Goal: Task Accomplishment & Management: Manage account settings

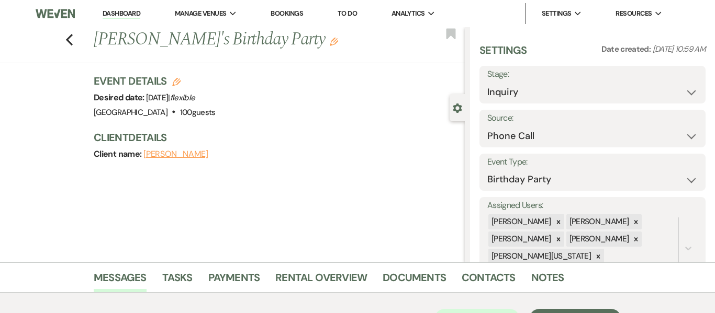
select select "22"
select select "4"
click at [128, 13] on link "Dashboard" at bounding box center [122, 14] width 38 height 10
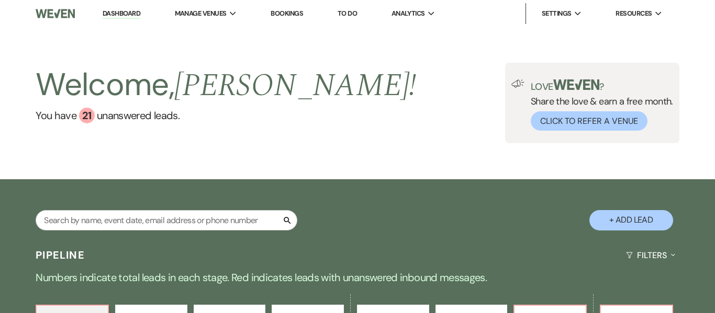
click at [297, 16] on link "Bookings" at bounding box center [287, 13] width 32 height 9
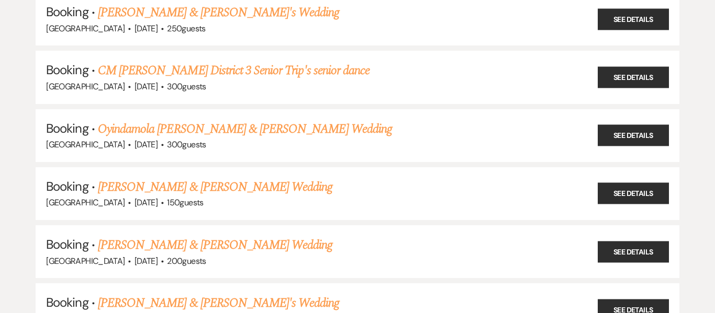
scroll to position [661, 0]
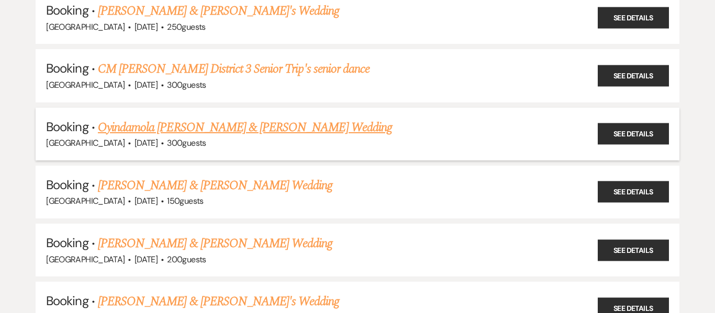
click at [236, 130] on link "Oyindamola [PERSON_NAME] & [PERSON_NAME] Wedding" at bounding box center [245, 127] width 294 height 19
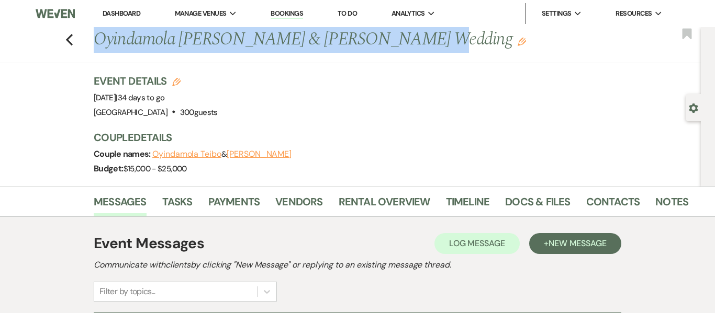
drag, startPoint x: 400, startPoint y: 42, endPoint x: 98, endPoint y: 44, distance: 301.9
click at [98, 44] on h1 "[PERSON_NAME] & [PERSON_NAME] Wedding Edit" at bounding box center [328, 39] width 469 height 25
copy h1 "Oyindamola [PERSON_NAME] & [PERSON_NAME] Wedding"
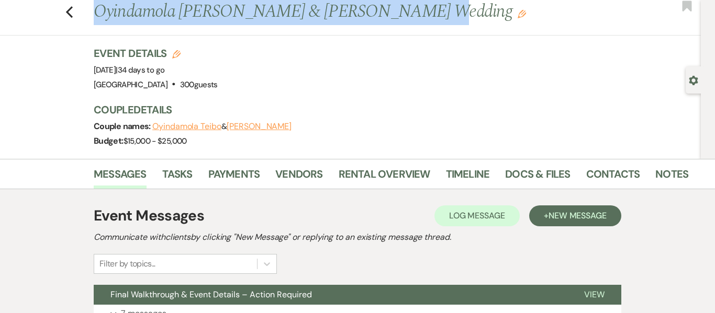
scroll to position [28, 0]
click at [612, 173] on link "Contacts" at bounding box center [613, 176] width 54 height 23
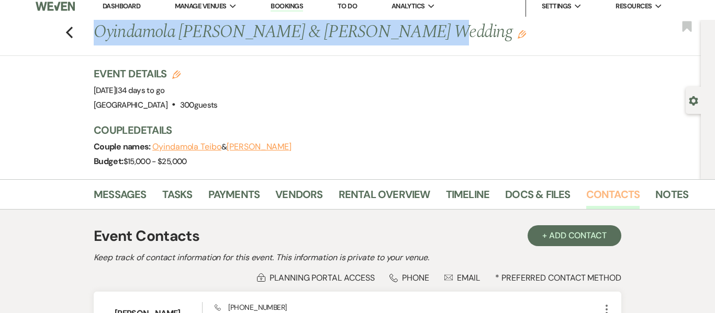
scroll to position [8, 0]
click at [175, 76] on icon "Edit" at bounding box center [176, 74] width 8 height 8
select select "637"
select select "false"
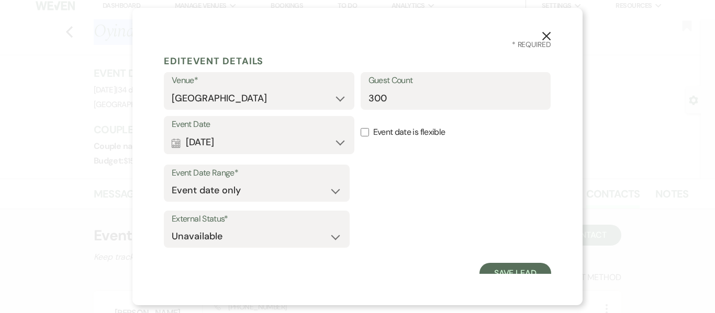
click at [548, 36] on icon "X" at bounding box center [546, 35] width 9 height 9
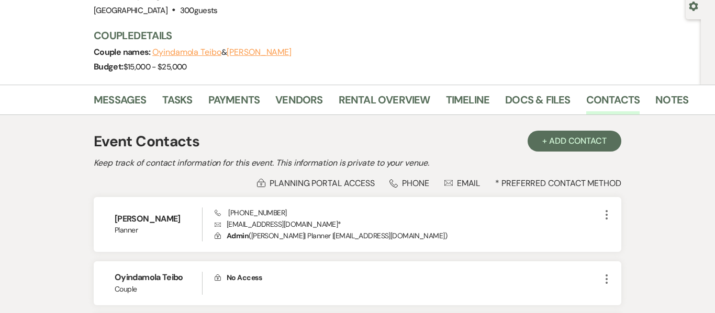
scroll to position [251, 0]
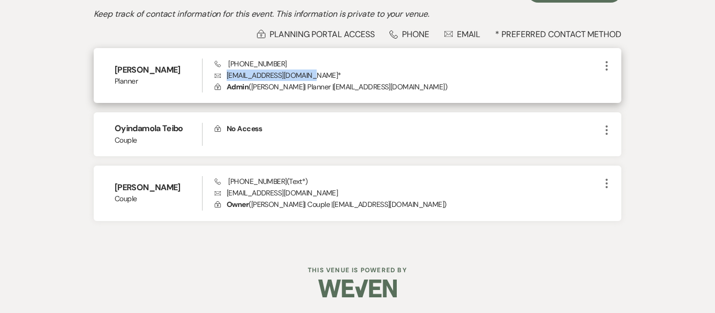
drag, startPoint x: 313, startPoint y: 77, endPoint x: 228, endPoint y: 75, distance: 84.8
click at [228, 75] on p "Envelope [EMAIL_ADDRESS][DOMAIN_NAME] *" at bounding box center [408, 76] width 386 height 12
copy p "[EMAIL_ADDRESS][DOMAIN_NAME]"
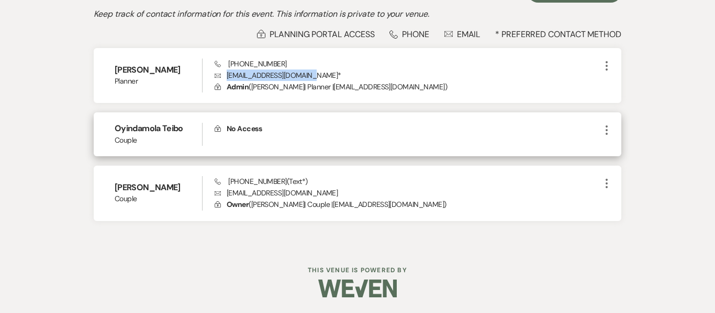
scroll to position [0, 0]
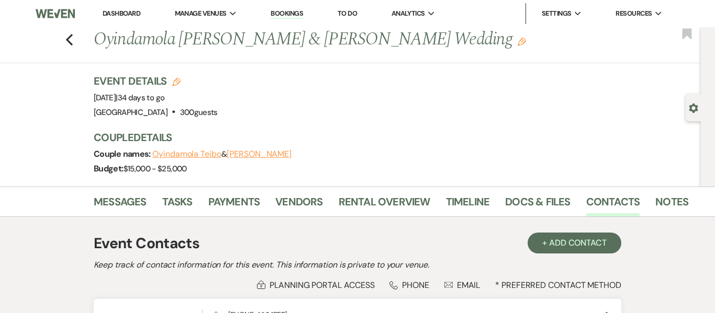
click at [133, 14] on link "Dashboard" at bounding box center [122, 13] width 38 height 9
click at [120, 14] on link "Dashboard" at bounding box center [122, 13] width 38 height 9
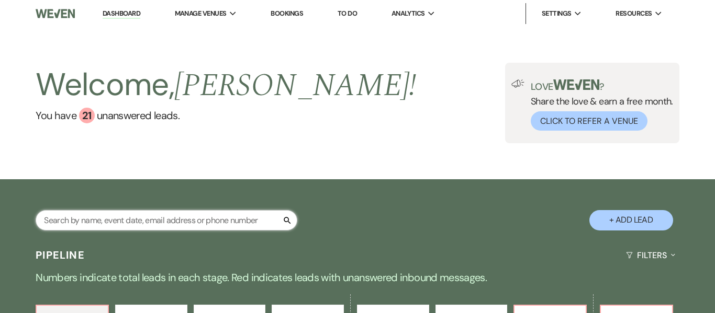
click at [236, 226] on input "text" at bounding box center [167, 220] width 262 height 20
type input "busola"
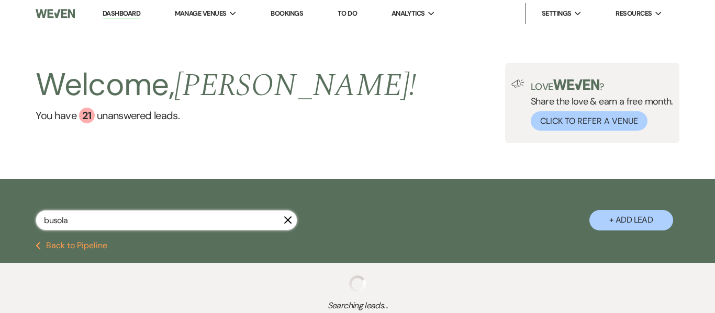
select select "9"
select select "8"
select select "1"
select select "8"
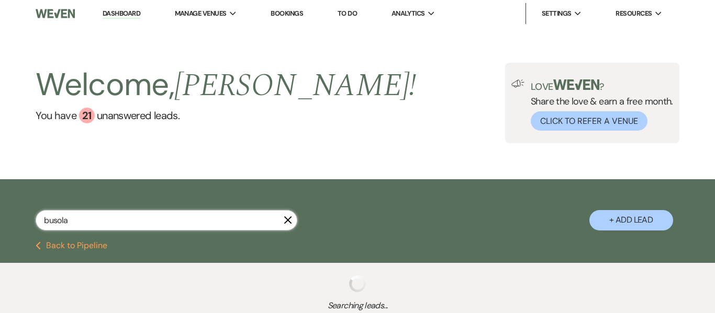
select select "6"
select select "2"
select select "8"
select select "5"
select select "8"
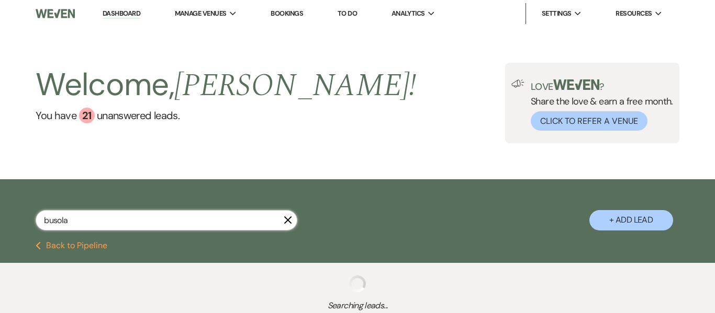
select select "10"
select select "2"
select select "8"
select select "5"
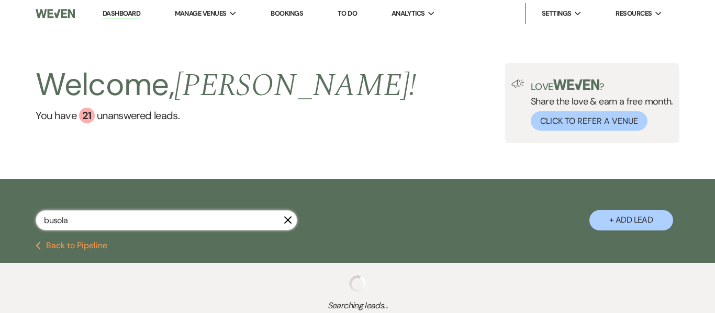
select select "2"
select select "8"
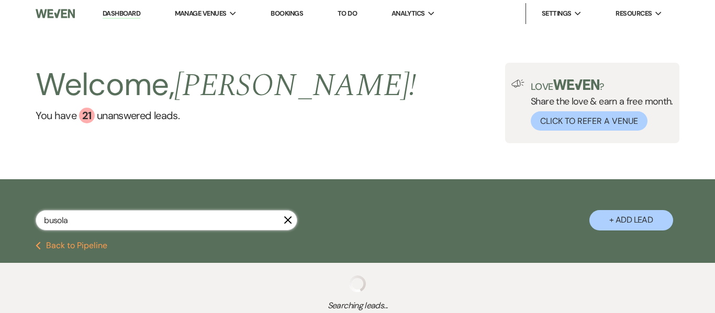
select select "5"
select select "8"
select select "5"
select select "8"
select select "5"
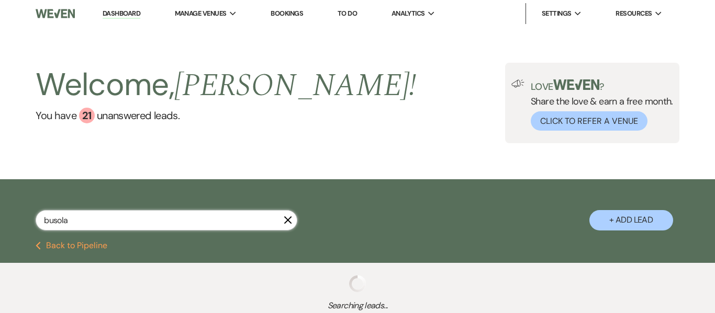
select select "8"
select select "5"
select select "8"
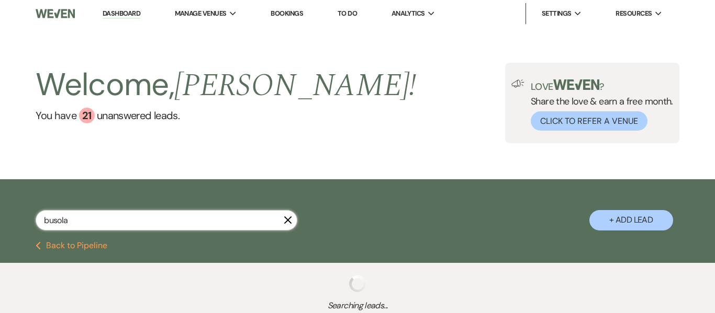
select select "5"
select select "8"
select select "5"
select select "8"
select select "5"
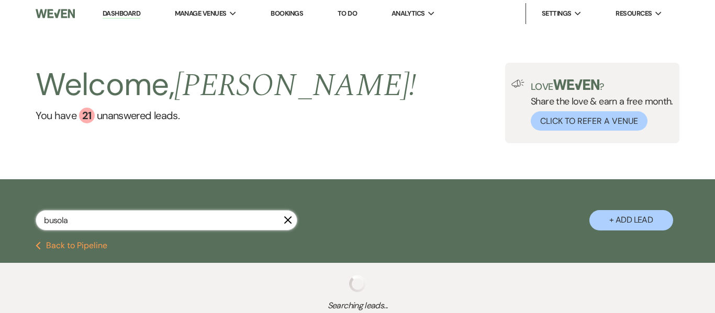
select select "8"
select select "5"
select select "8"
select select "5"
select select "8"
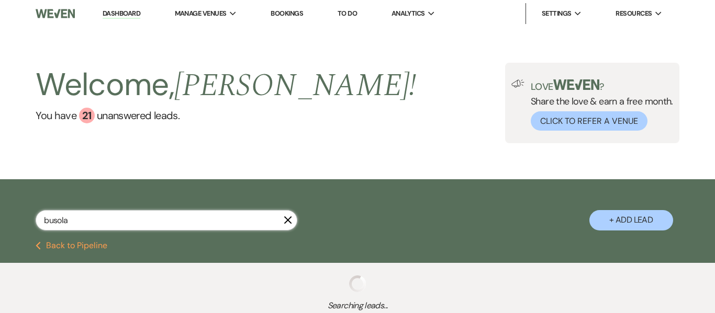
select select "5"
select select "8"
select select "5"
select select "4"
select select "8"
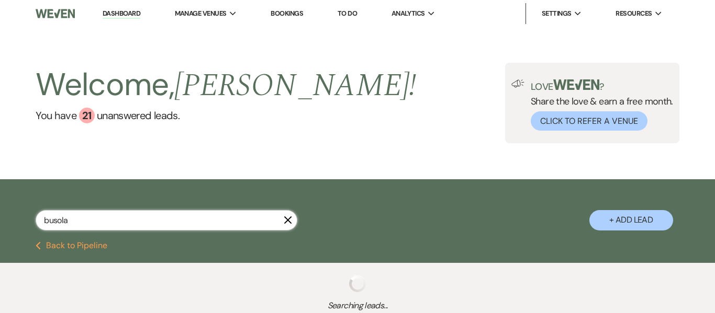
select select "5"
select select "4"
select select "8"
select select "5"
select select "8"
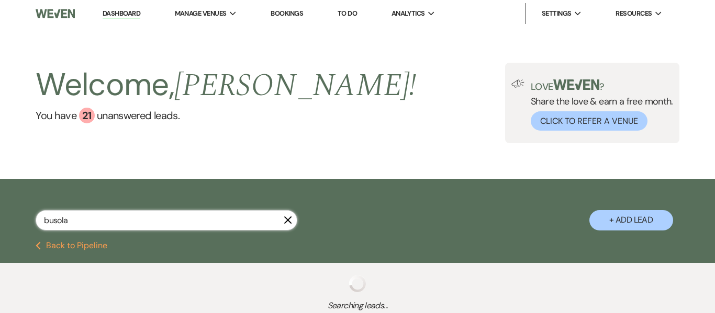
select select "5"
select select "8"
select select "5"
select select "8"
select select "7"
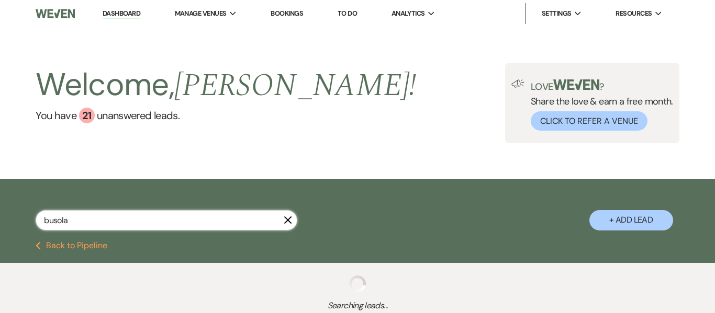
select select "8"
select select "5"
select select "8"
select select "5"
select select "8"
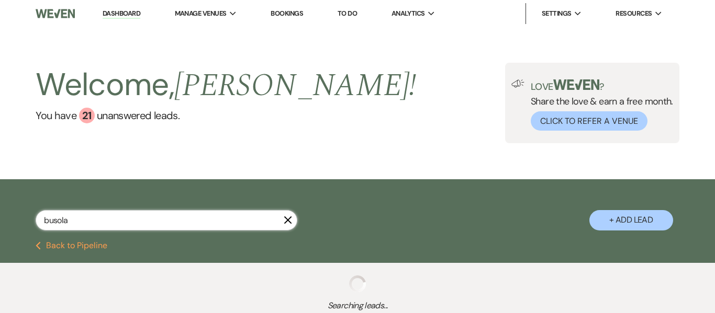
select select "7"
select select "8"
select select "5"
select select "8"
select select "5"
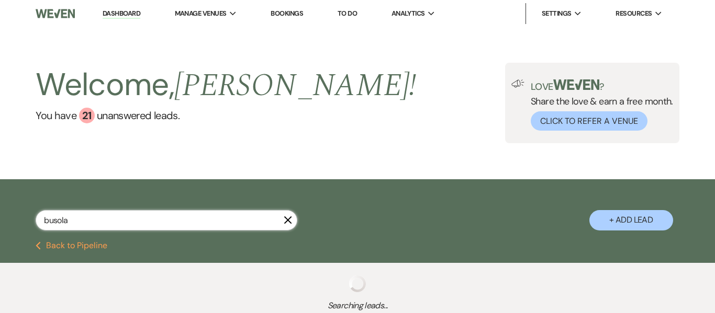
select select "8"
select select "5"
select select "8"
select select "5"
select select "8"
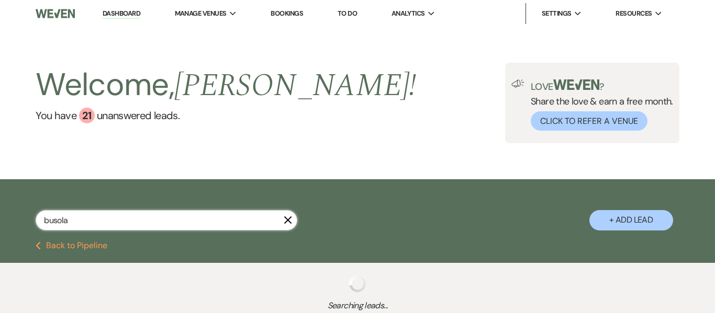
select select "6"
select select "8"
select select "5"
select select "8"
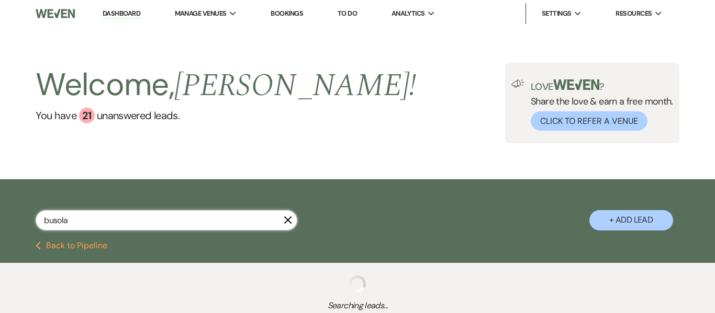
select select "6"
select select "8"
select select "6"
select select "8"
select select "5"
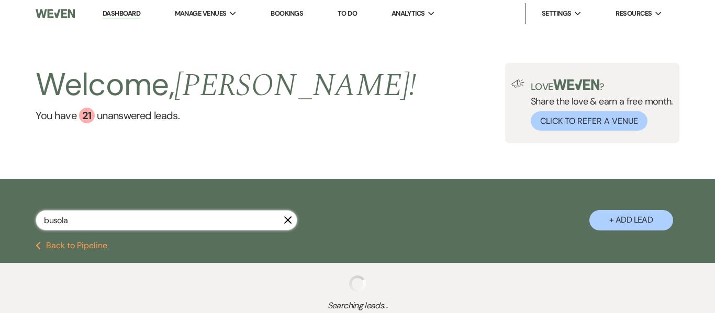
select select "8"
select select "5"
select select "8"
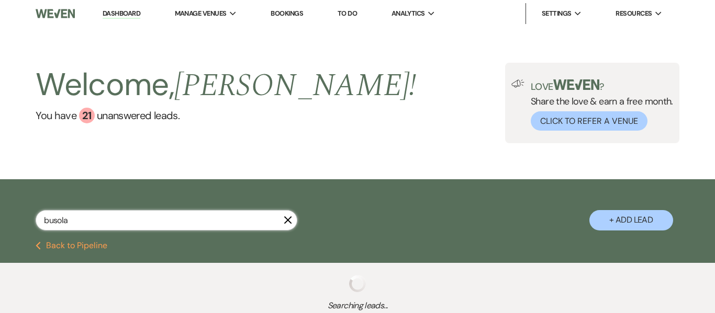
select select "5"
select select "8"
select select "5"
select select "8"
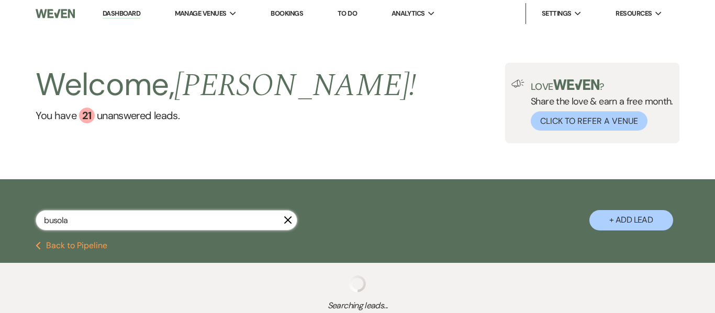
select select "5"
select select "8"
select select "5"
select select "8"
select select "5"
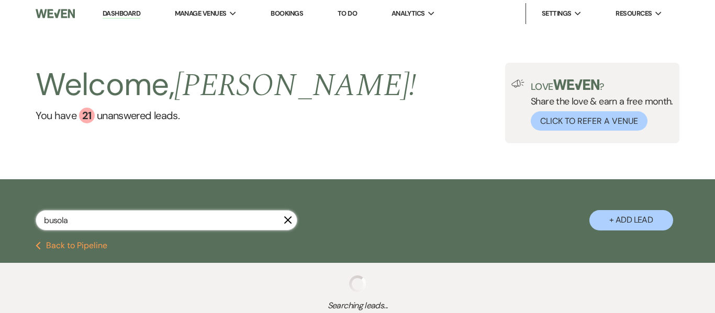
select select "8"
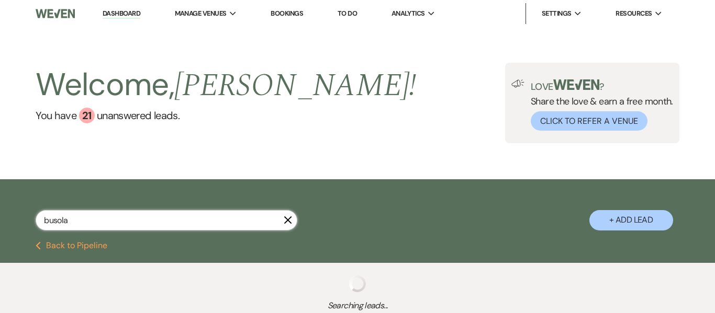
select select "8"
select select "5"
select select "8"
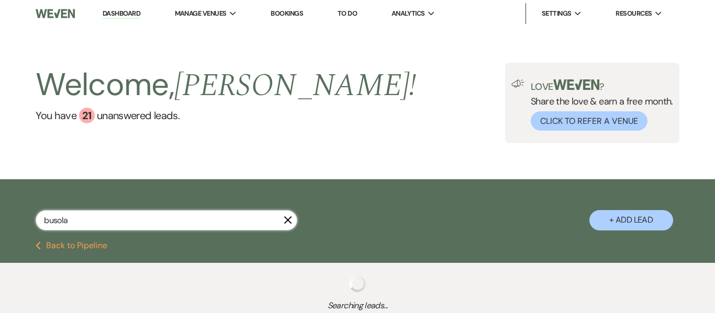
select select "8"
select select "5"
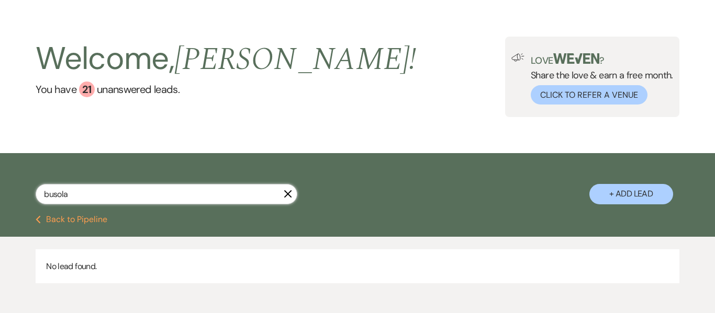
scroll to position [76, 0]
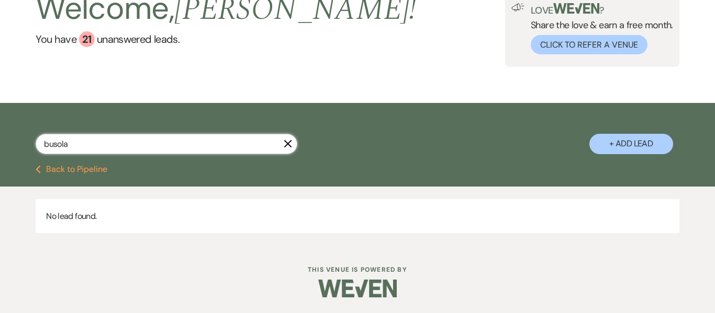
drag, startPoint x: 183, startPoint y: 149, endPoint x: 0, endPoint y: 127, distance: 184.0
click at [0, 127] on div "busola X + Add Lead" at bounding box center [357, 135] width 715 height 54
paste input "[EMAIL_ADDRESS][DOMAIN_NAME]"
type input "b"
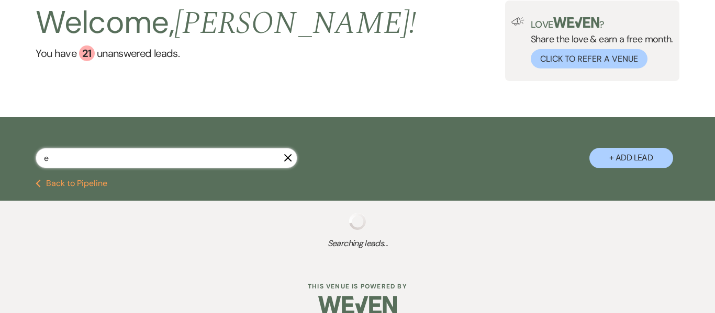
scroll to position [76, 0]
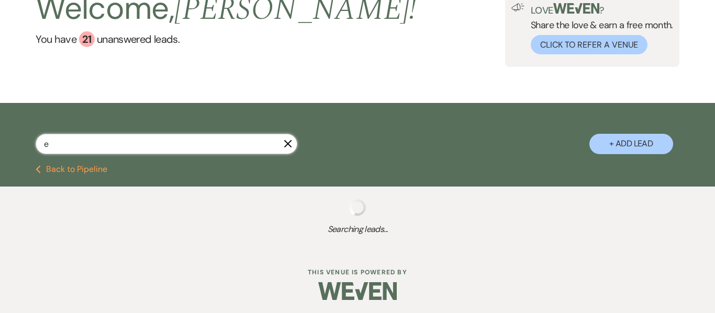
type input "eu"
select select "8"
select select "5"
select select "2"
select select "9"
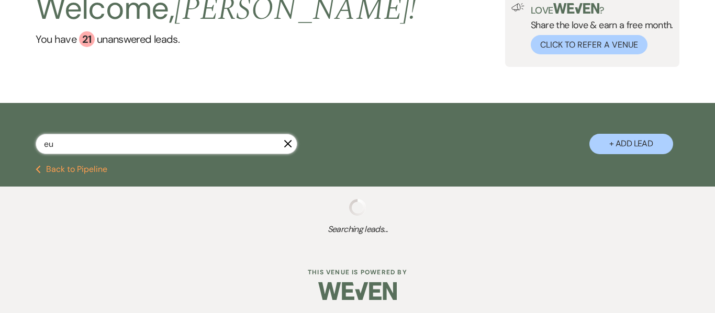
select select "9"
select select "2"
select select "8"
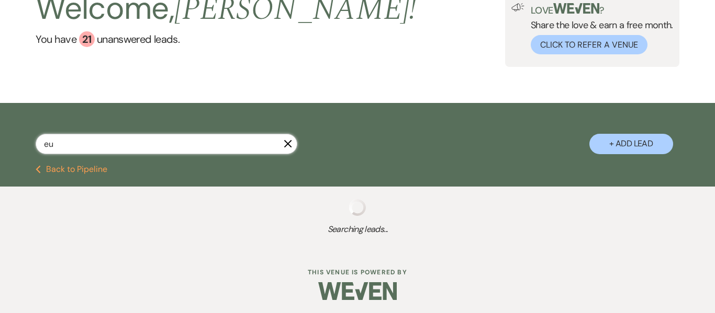
select select "5"
select select "8"
select select "5"
select select "8"
select select "11"
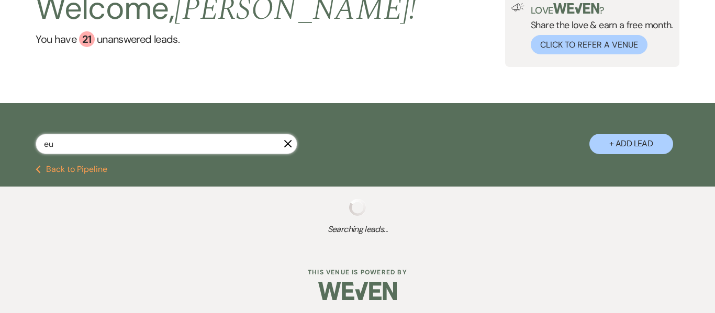
select select "8"
select select "5"
select select "8"
select select "5"
select select "8"
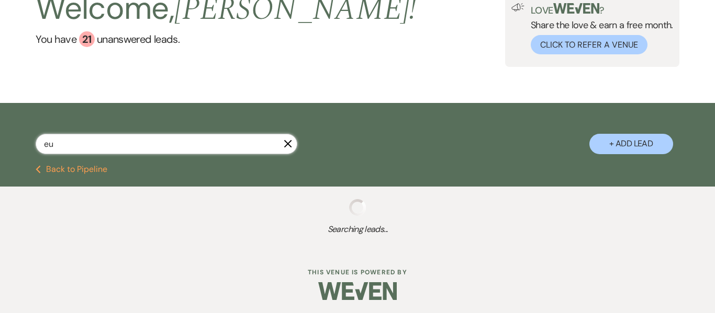
select select "5"
select select "8"
select select "5"
select select "8"
select select "5"
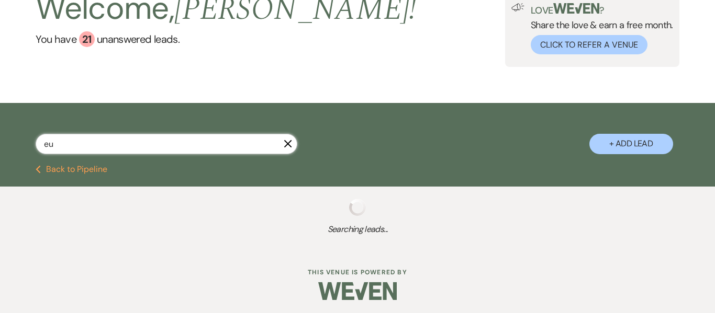
select select "8"
select select "5"
select select "8"
select select "5"
select select "8"
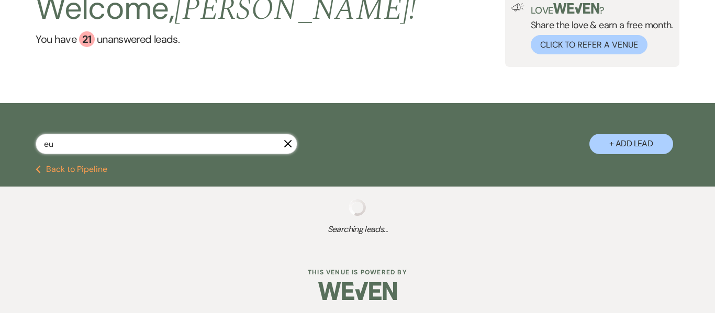
select select "8"
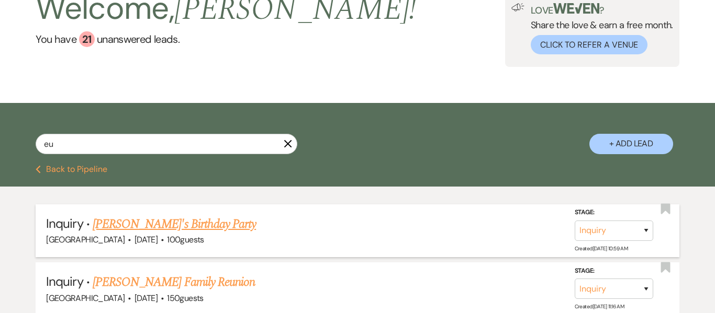
click at [188, 230] on link "[PERSON_NAME]'s Birthday Party" at bounding box center [174, 224] width 163 height 19
select select "22"
select select "4"
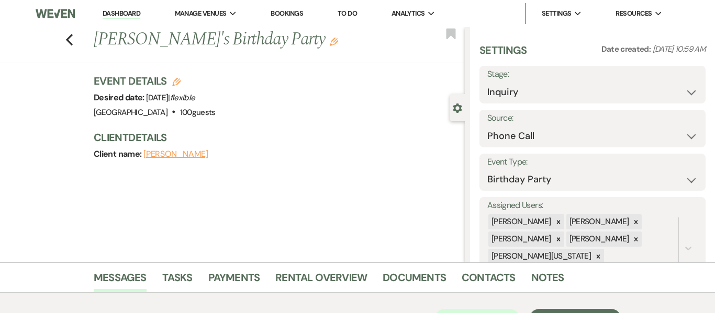
click at [186, 153] on button "[PERSON_NAME]" at bounding box center [175, 154] width 65 height 8
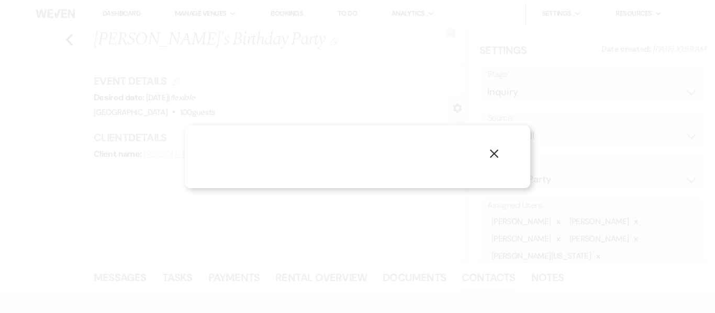
select select "1"
select select "email"
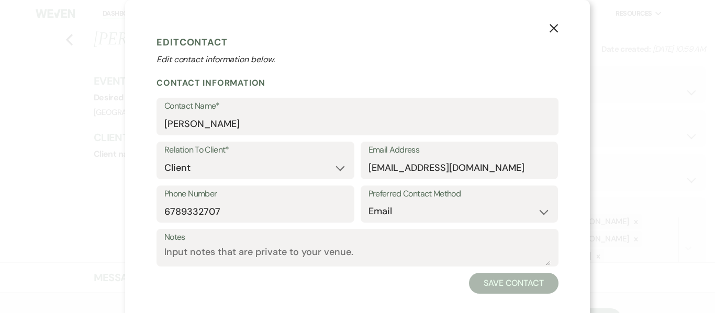
click at [554, 31] on icon "X" at bounding box center [553, 28] width 9 height 9
